Goal: Information Seeking & Learning: Find specific fact

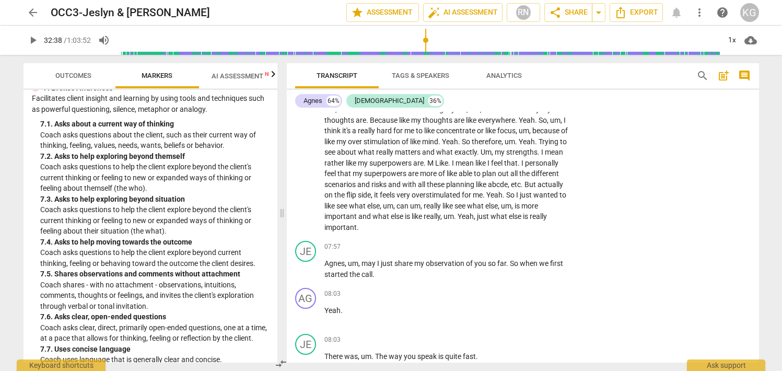
scroll to position [1022, 0]
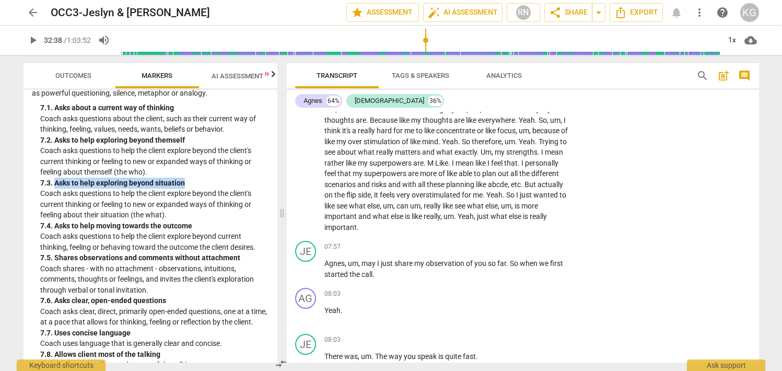
drag, startPoint x: 55, startPoint y: 182, endPoint x: 185, endPoint y: 181, distance: 129.6
click at [185, 181] on div "7. 3. Asks to help exploring beyond situation" at bounding box center [154, 183] width 229 height 11
copy div "Asks to help exploring beyond situation"
click at [79, 143] on div "7. 2. Asks to help exploring beyond themself" at bounding box center [154, 140] width 229 height 11
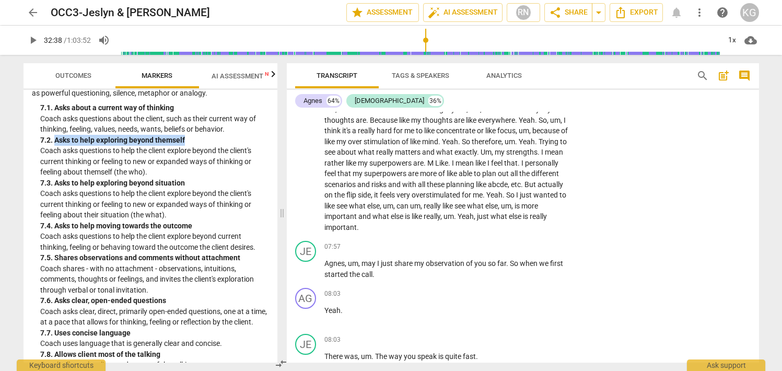
drag, startPoint x: 54, startPoint y: 141, endPoint x: 186, endPoint y: 138, distance: 131.7
click at [186, 138] on div "7. 2. Asks to help exploring beyond themself" at bounding box center [154, 140] width 229 height 11
copy div "Asks to help exploring beyond themself"
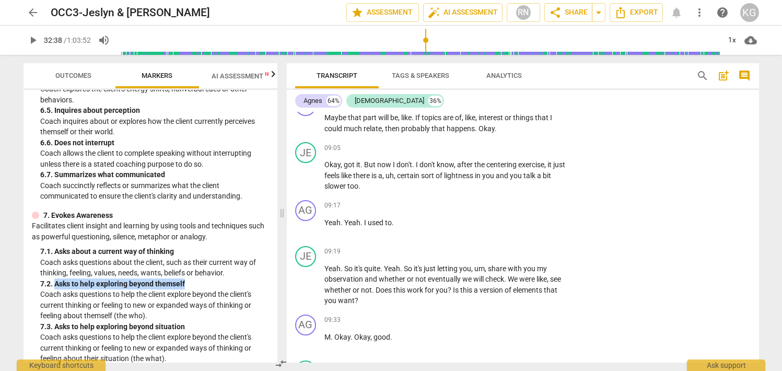
scroll to position [3235, 0]
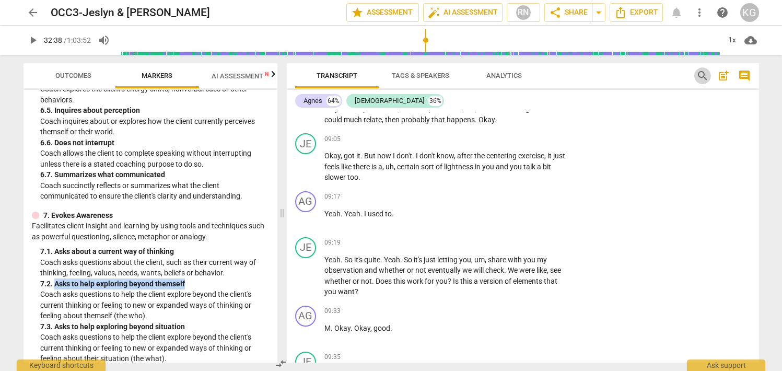
click at [698, 79] on span "search" at bounding box center [703, 76] width 13 height 13
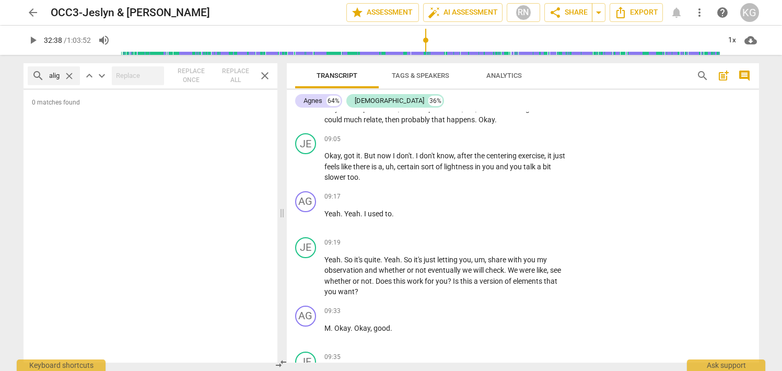
scroll to position [0, 15]
type input "misalign"
click at [68, 76] on span "close" at bounding box center [69, 76] width 11 height 11
click at [63, 77] on input "text" at bounding box center [62, 75] width 27 height 17
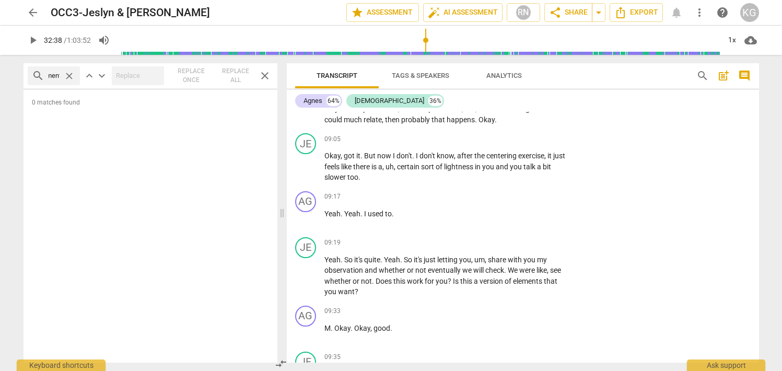
scroll to position [0, 30]
type input "misalignment"
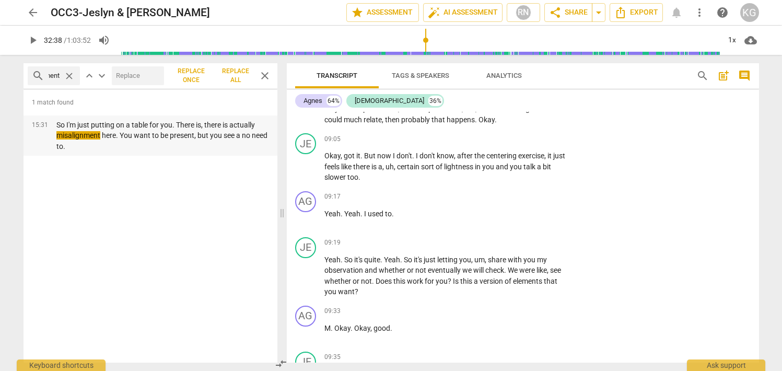
click at [97, 132] on em "misalignment" at bounding box center [78, 135] width 44 height 8
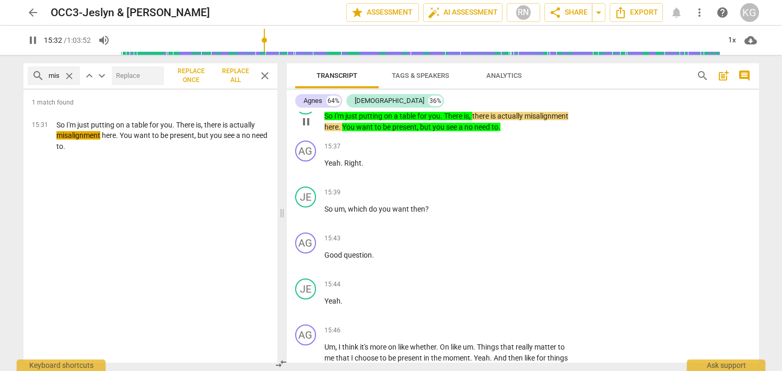
click at [309, 125] on span "pause" at bounding box center [306, 121] width 13 height 13
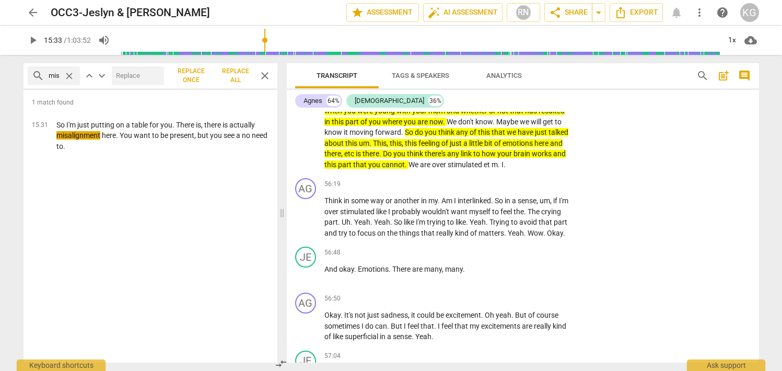
scroll to position [16737, 0]
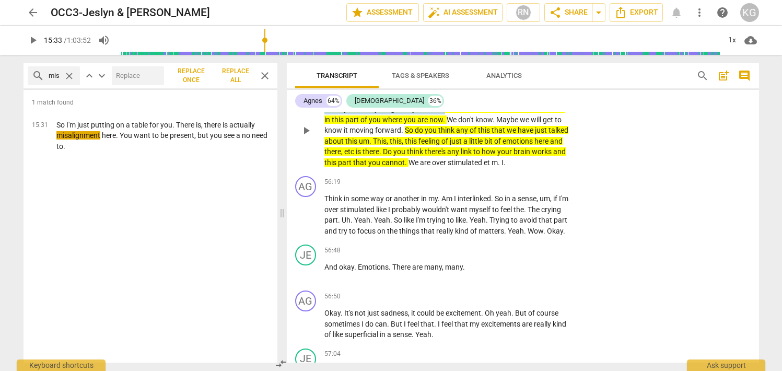
drag, startPoint x: 396, startPoint y: 153, endPoint x: 443, endPoint y: 160, distance: 47.6
click at [443, 160] on p "Uh , of course . I mean , thanks for sharing that part about what happened when…" at bounding box center [447, 130] width 245 height 75
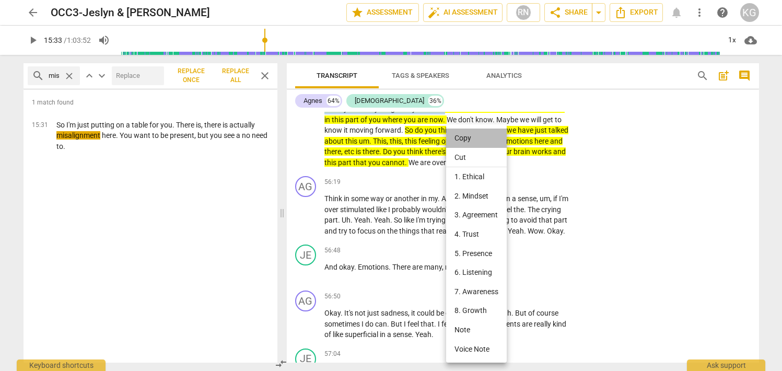
click at [458, 140] on li "Copy" at bounding box center [476, 138] width 61 height 19
copy p "thanks for sharing that part about what happened when you were young with your …"
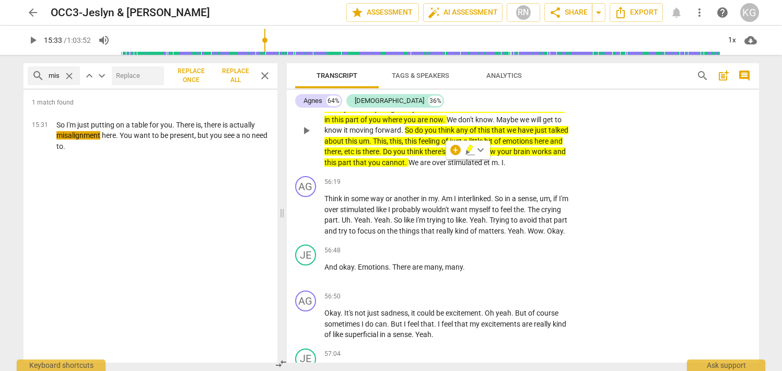
type input "933"
